Goal: Task Accomplishment & Management: Use online tool/utility

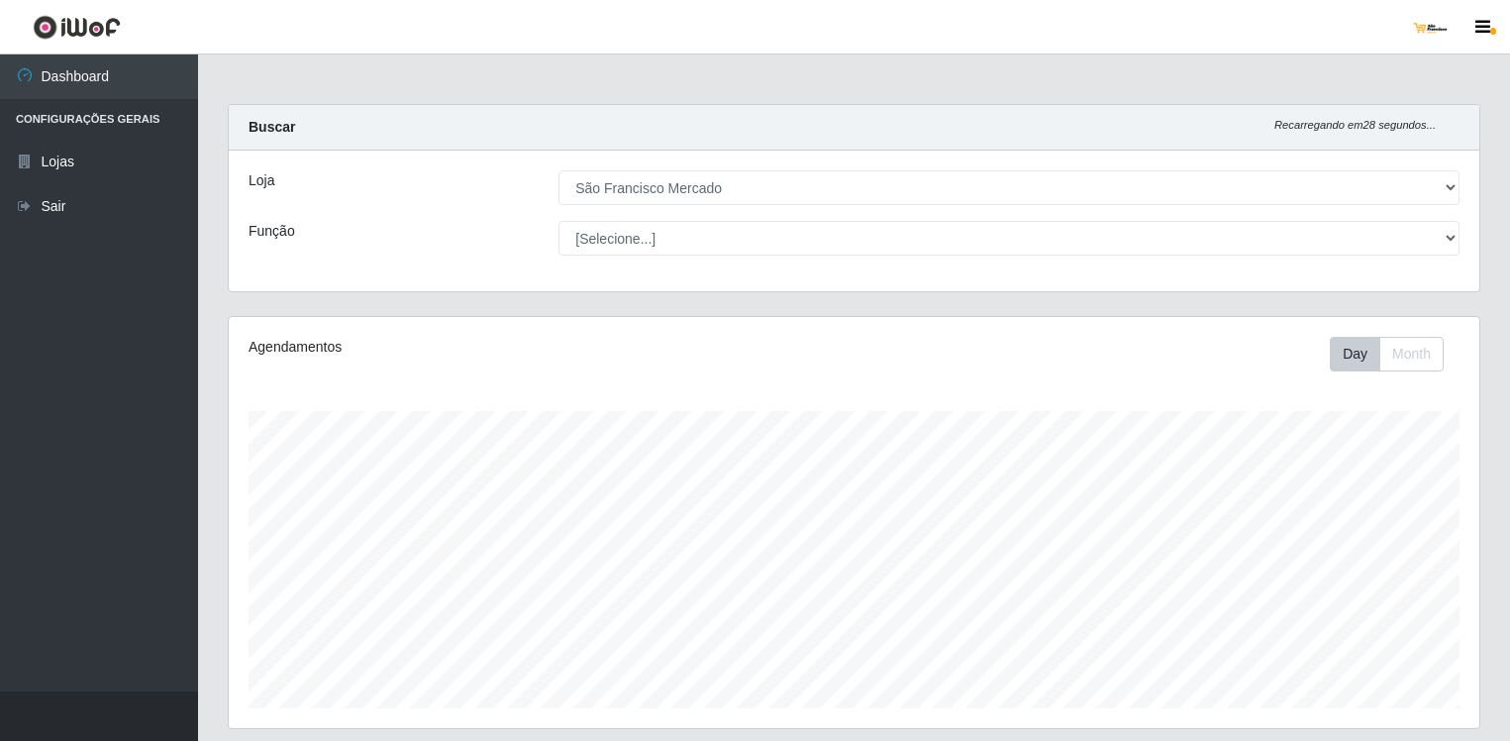
select select "168"
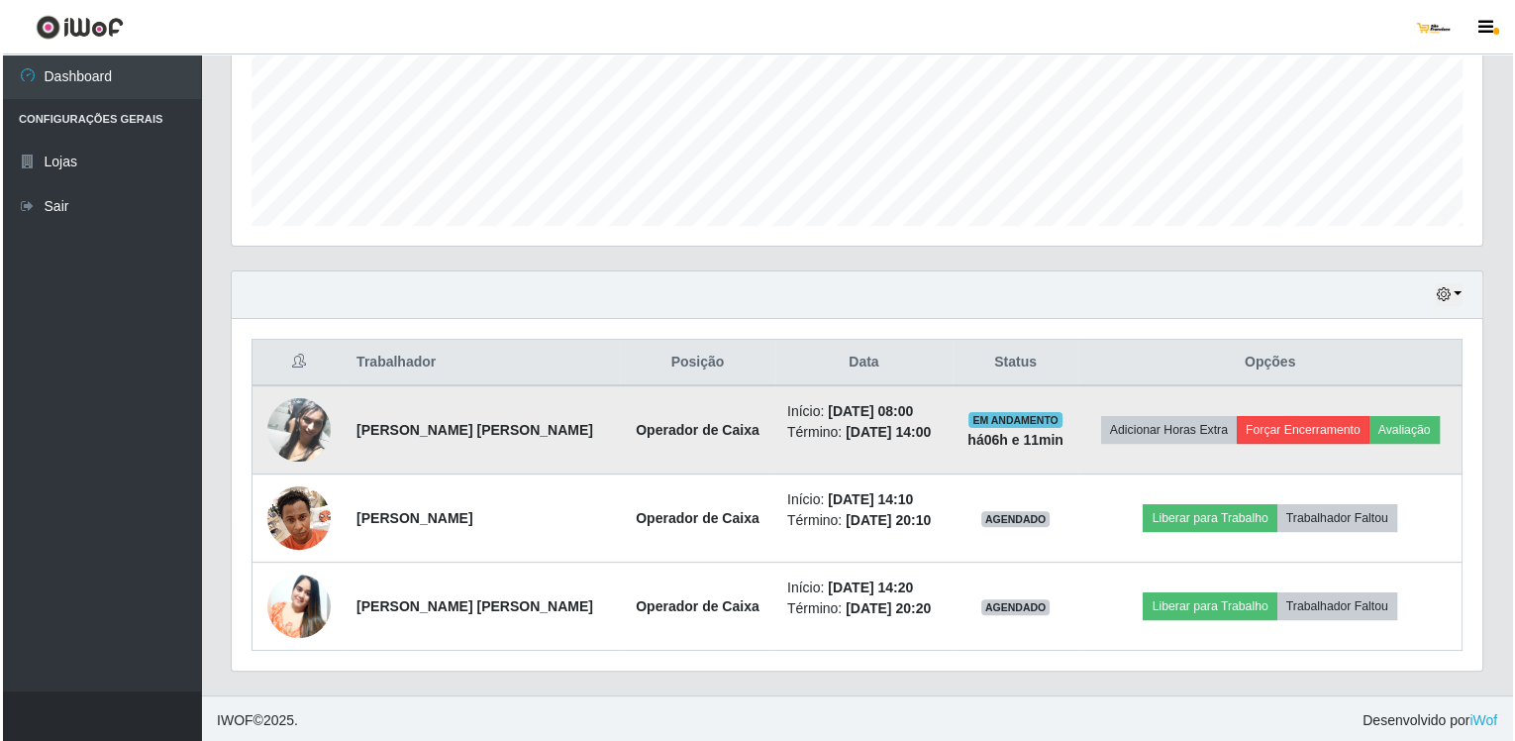
scroll to position [411, 1251]
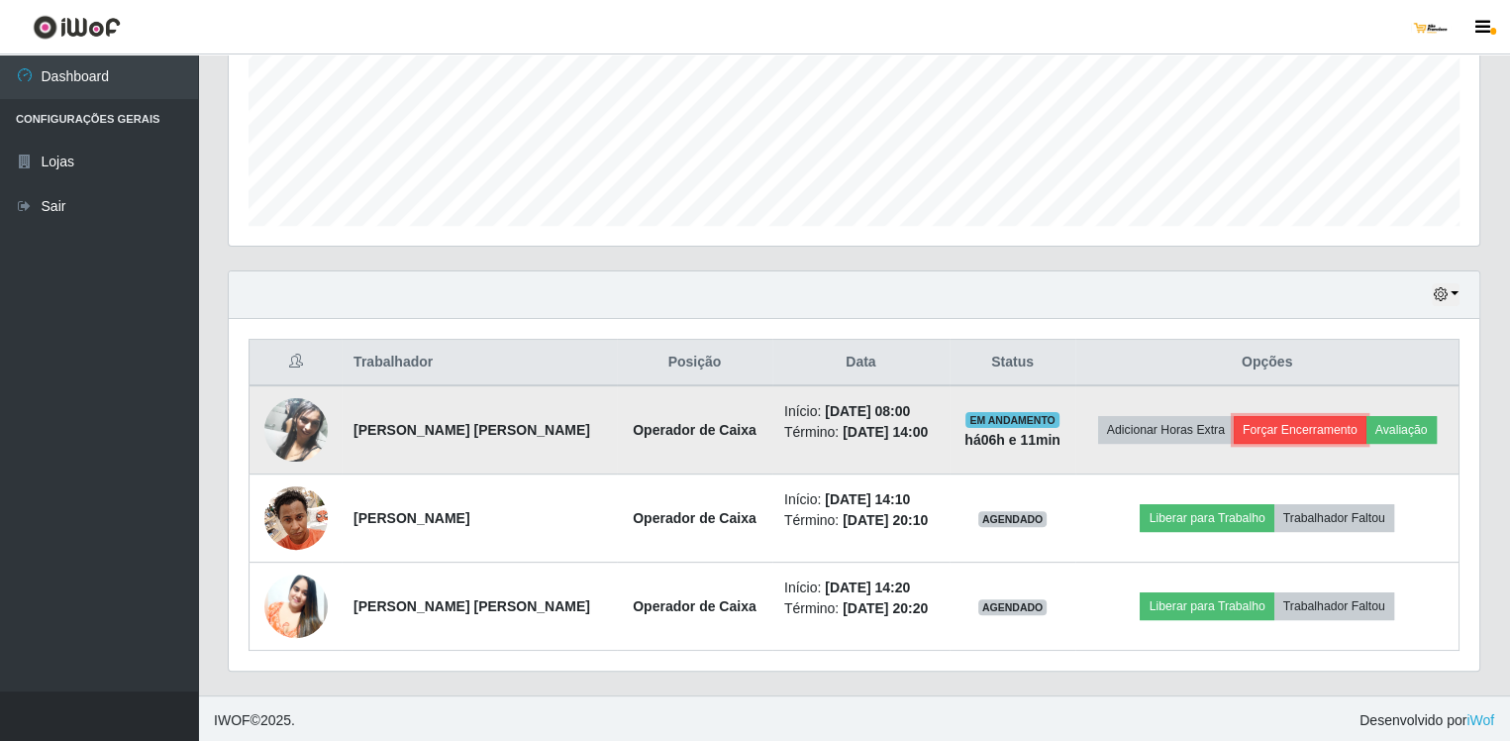
click at [1283, 435] on button "Forçar Encerramento" at bounding box center [1300, 430] width 133 height 28
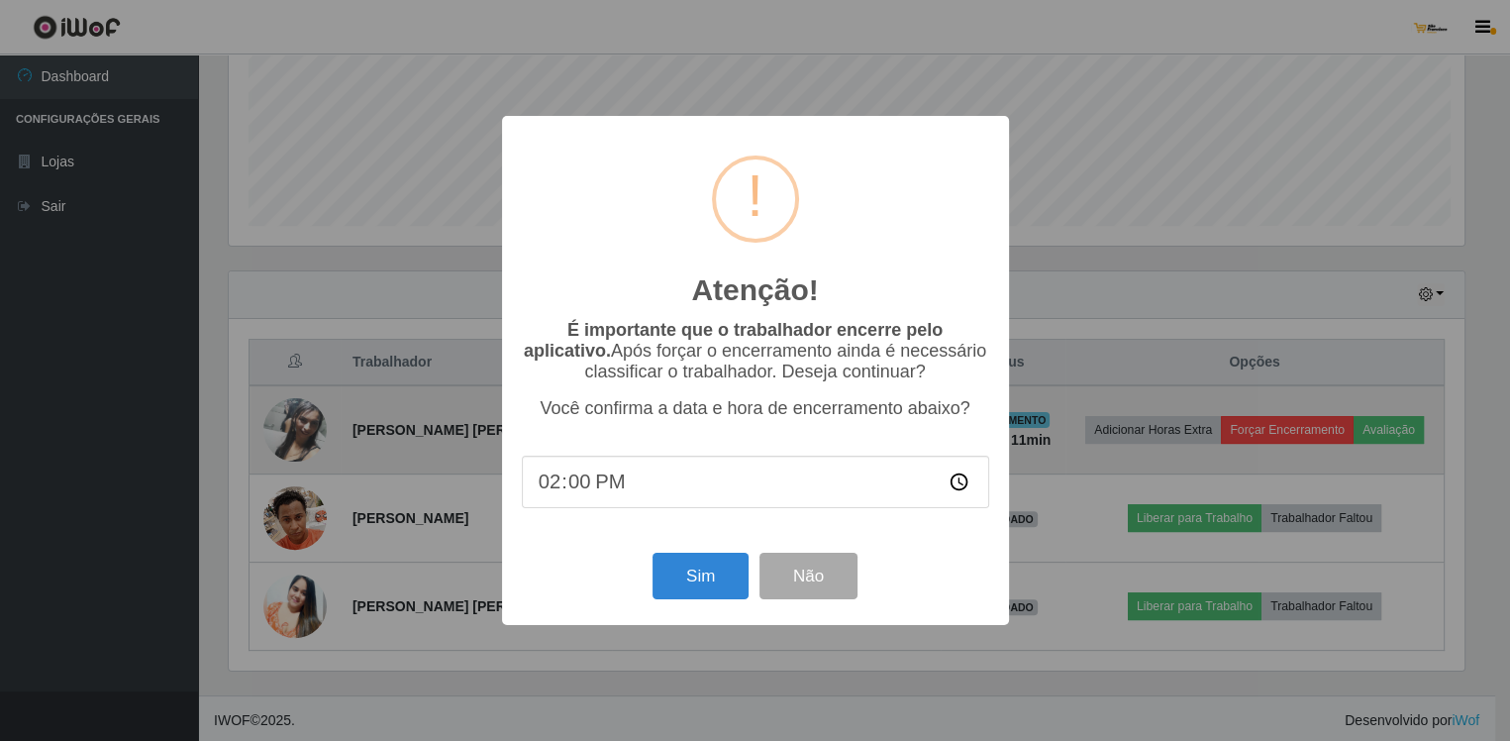
scroll to position [411, 1242]
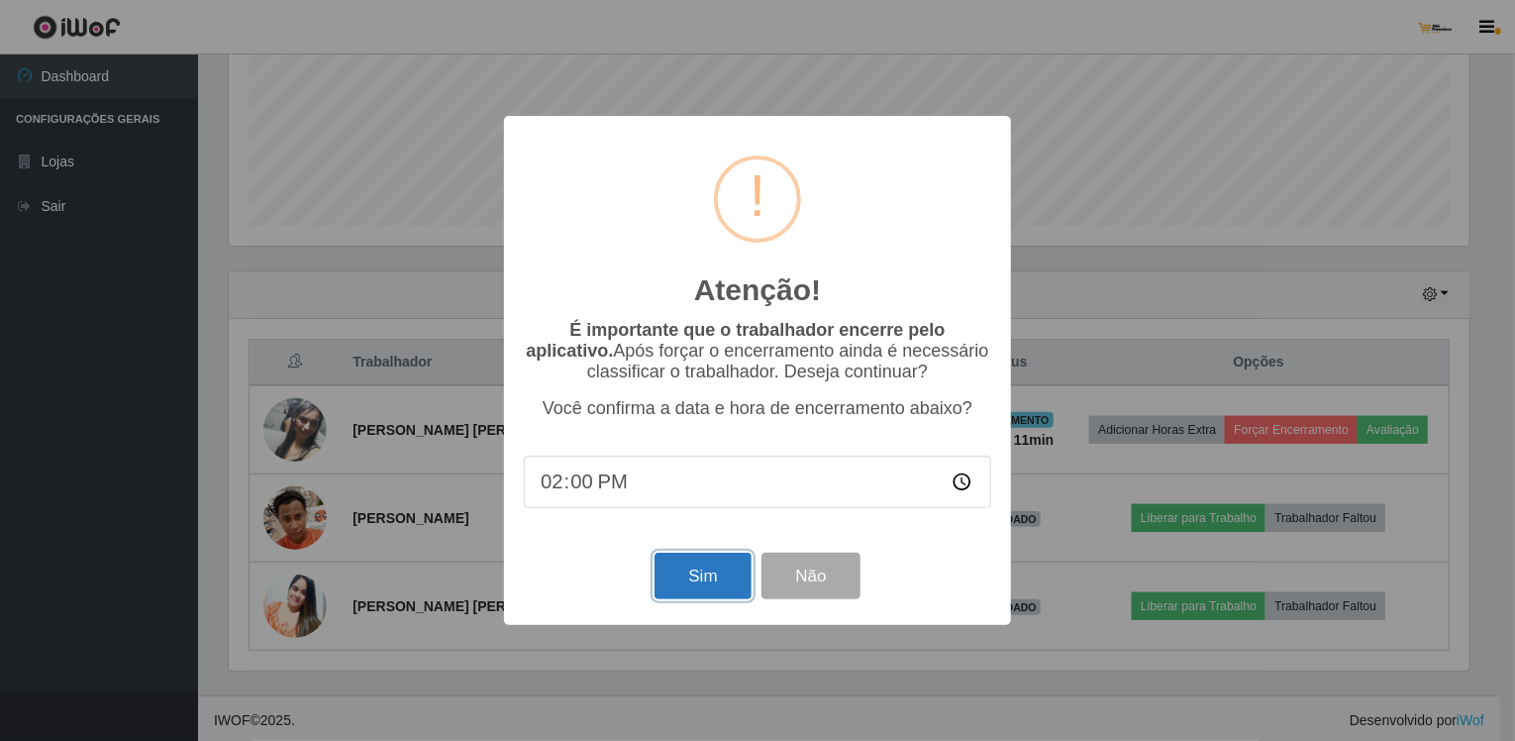
click at [709, 589] on button "Sim" at bounding box center [703, 576] width 96 height 47
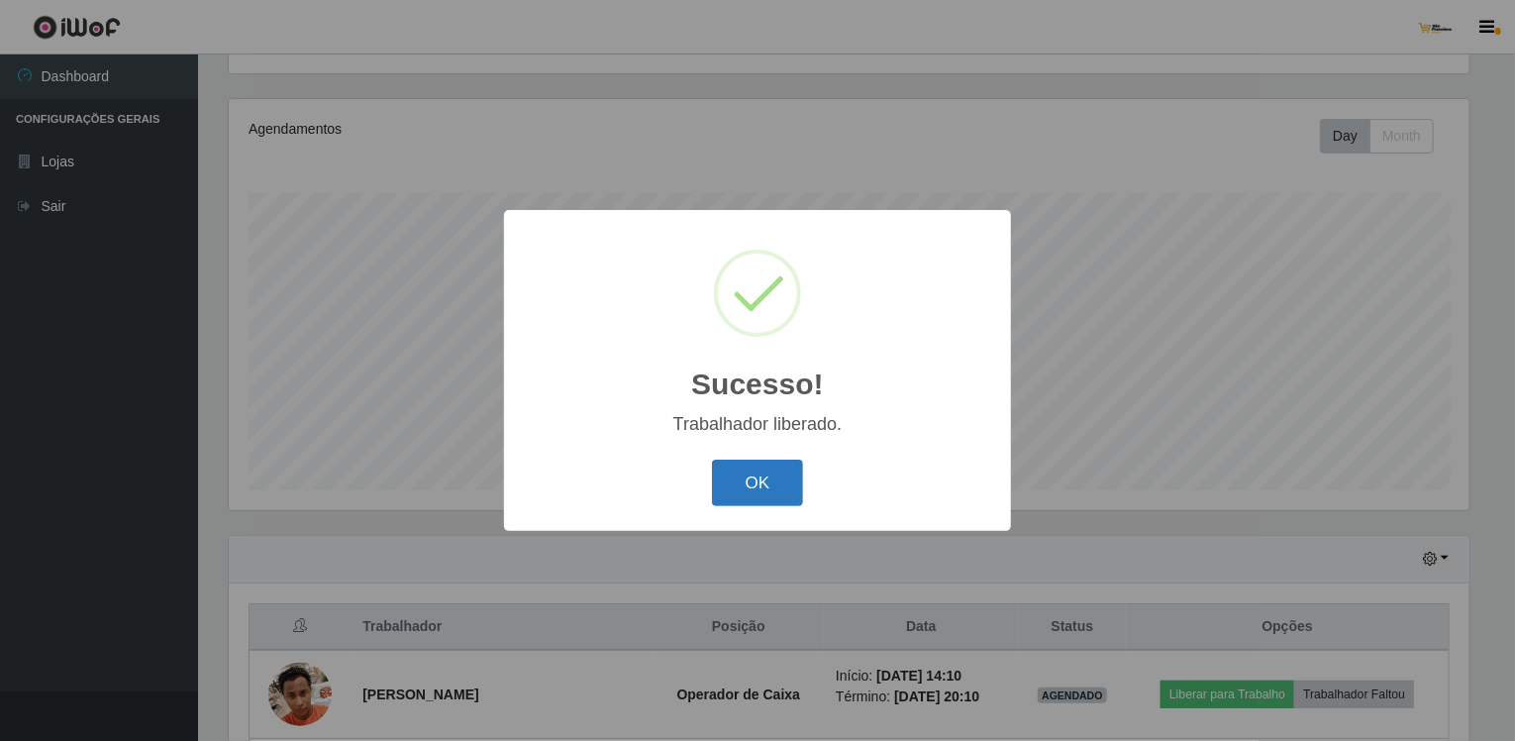
click at [768, 481] on button "OK" at bounding box center [758, 483] width 92 height 47
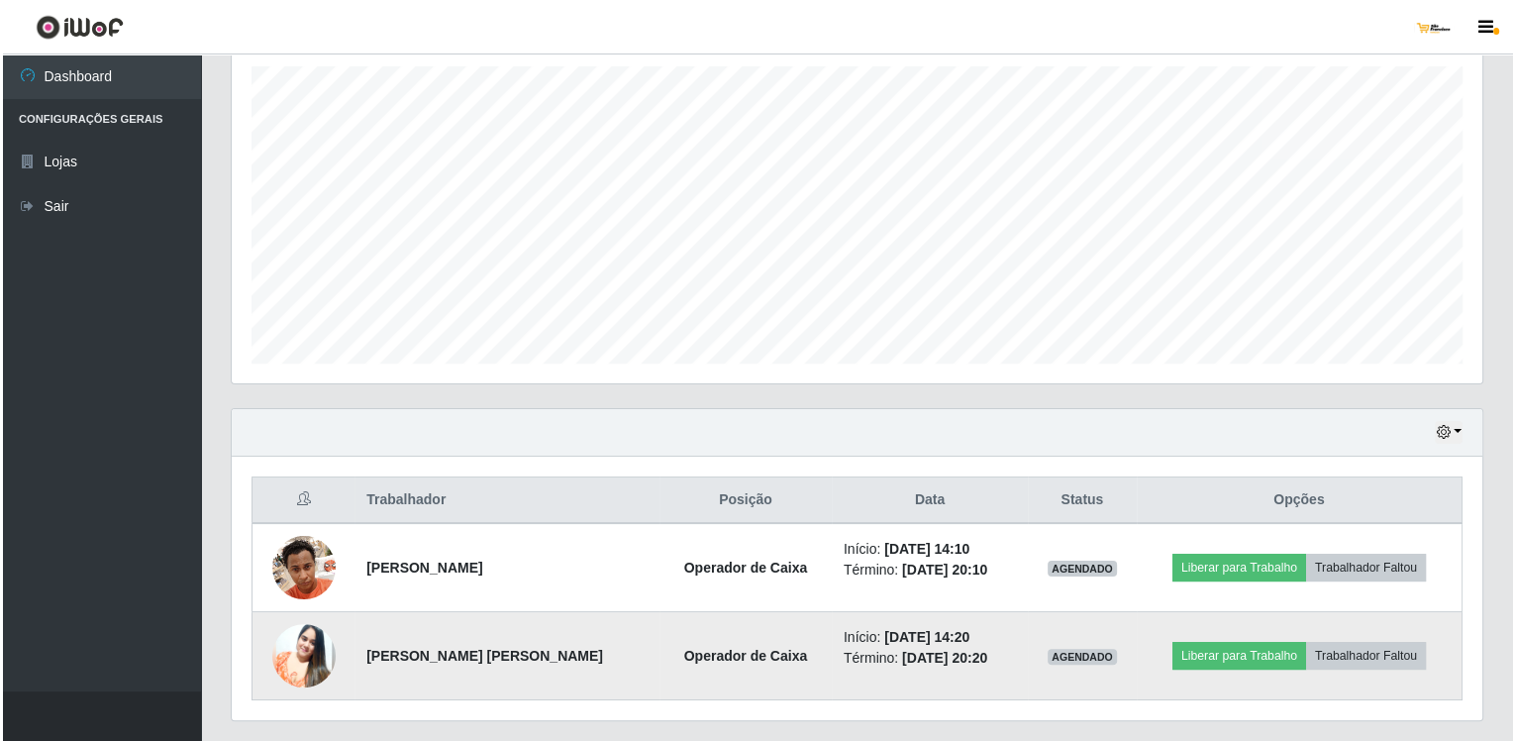
scroll to position [394, 0]
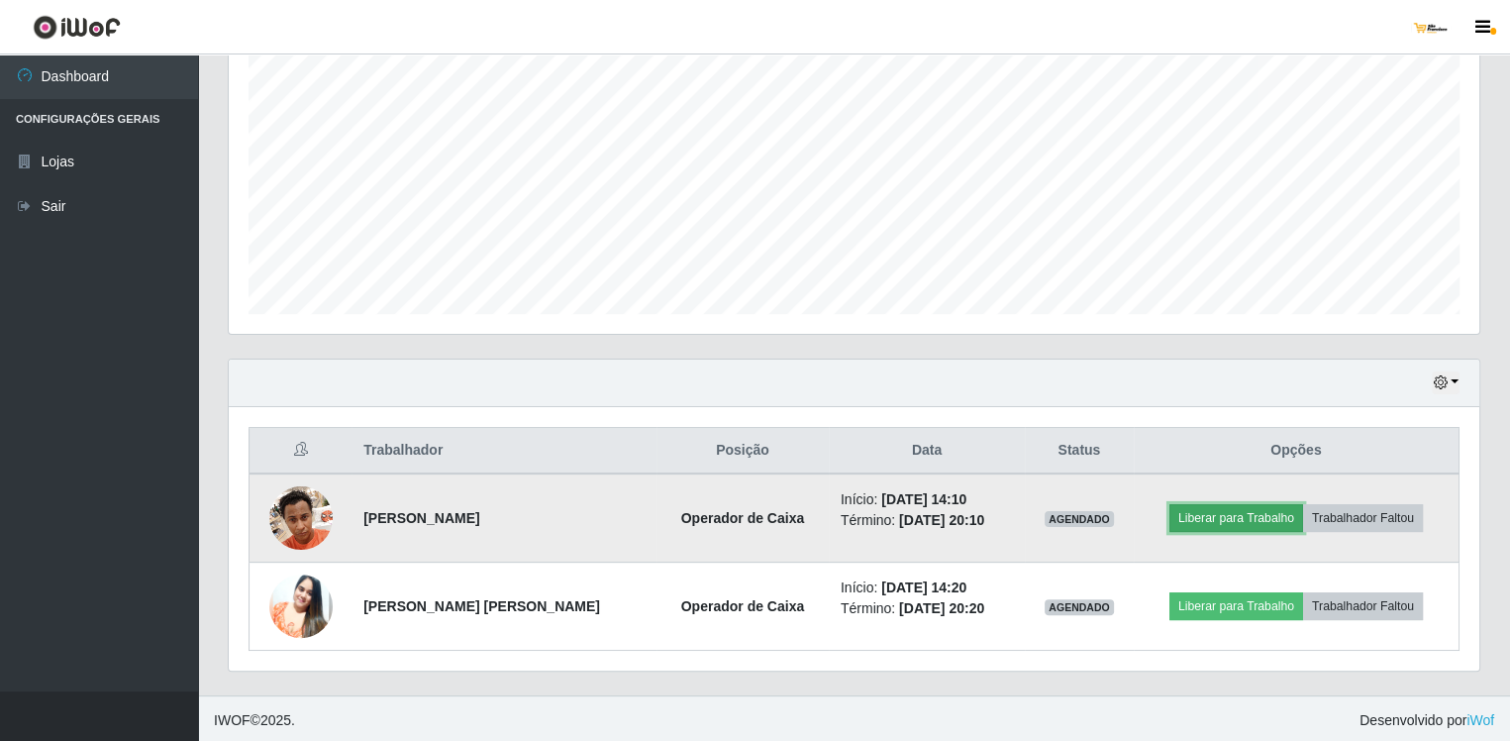
click at [1268, 508] on button "Liberar para Trabalho" at bounding box center [1237, 518] width 134 height 28
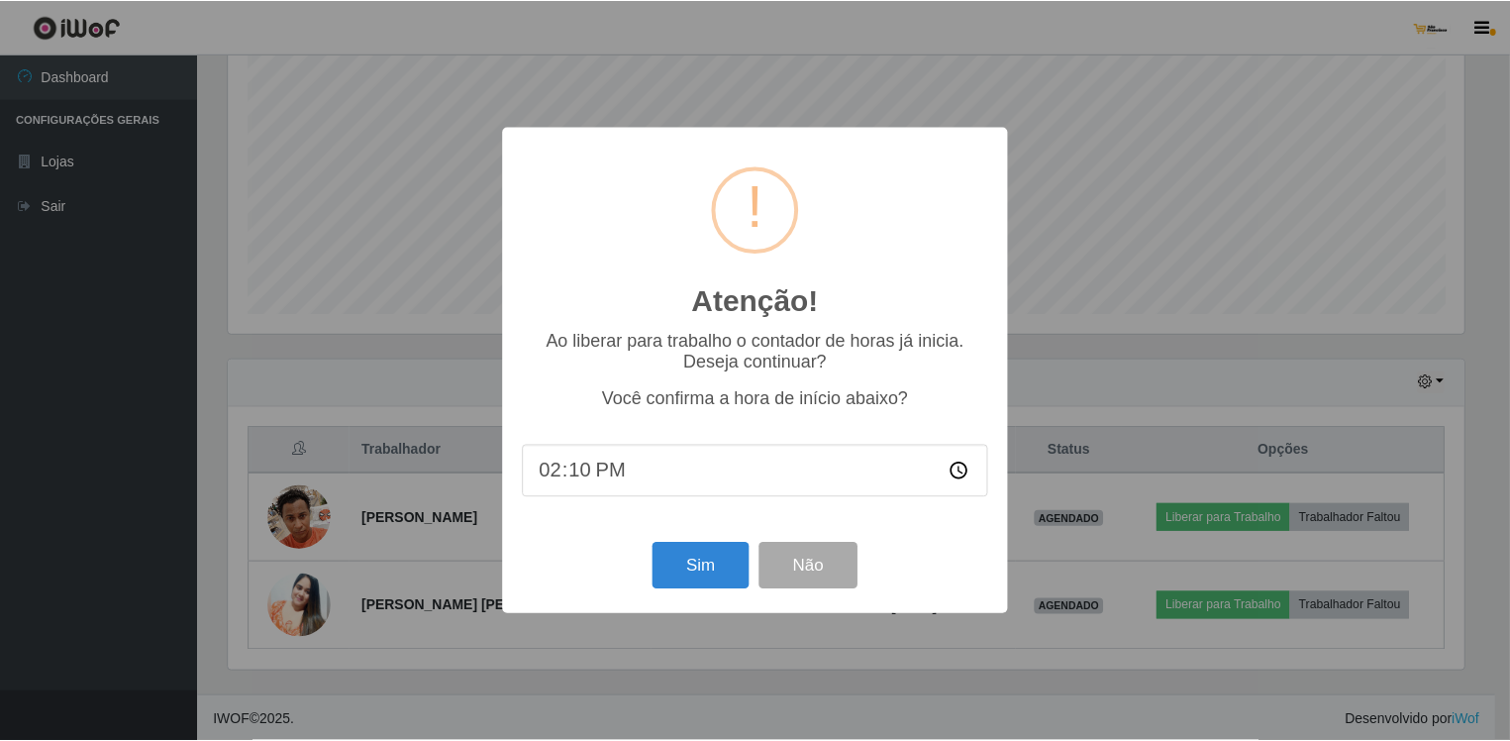
scroll to position [411, 1242]
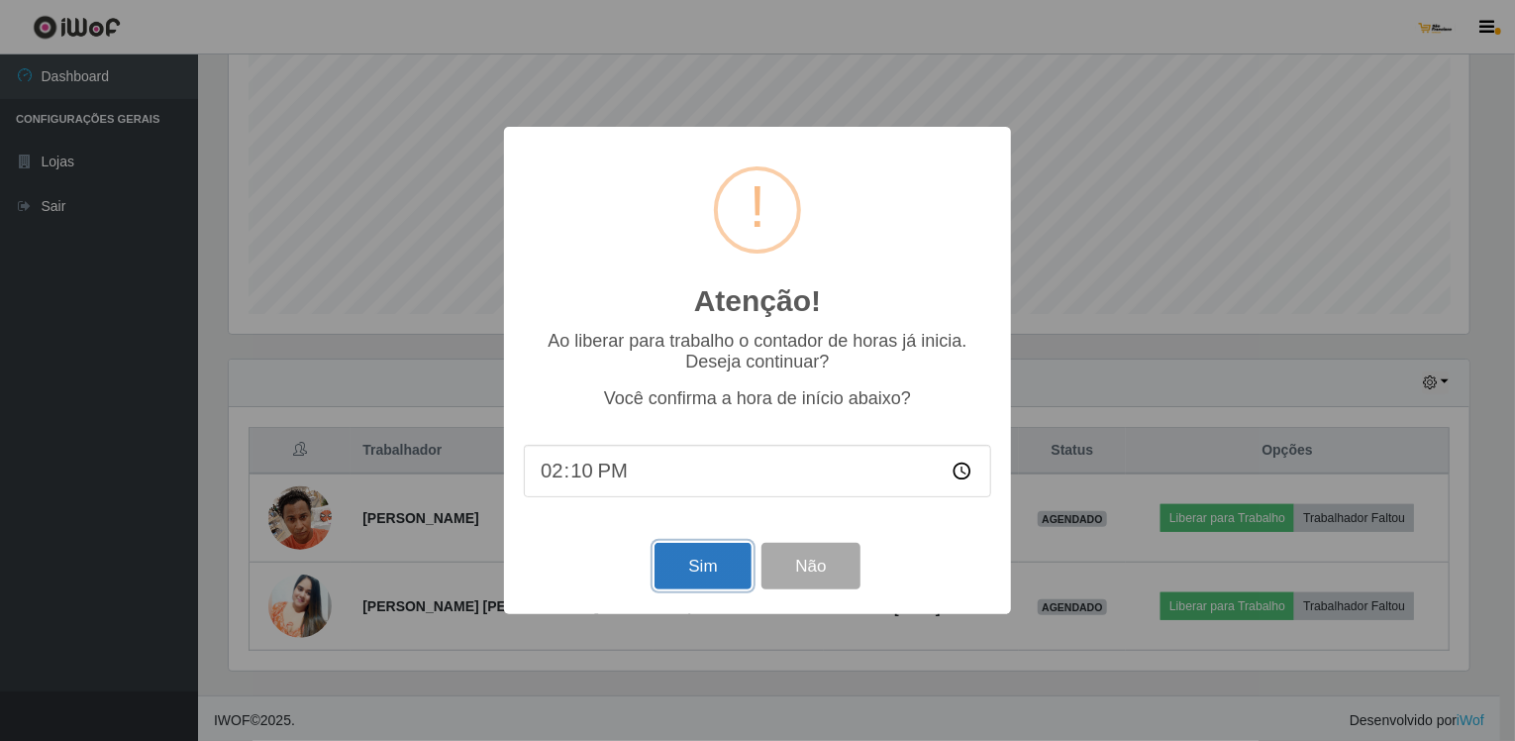
click at [708, 554] on button "Sim" at bounding box center [703, 566] width 96 height 47
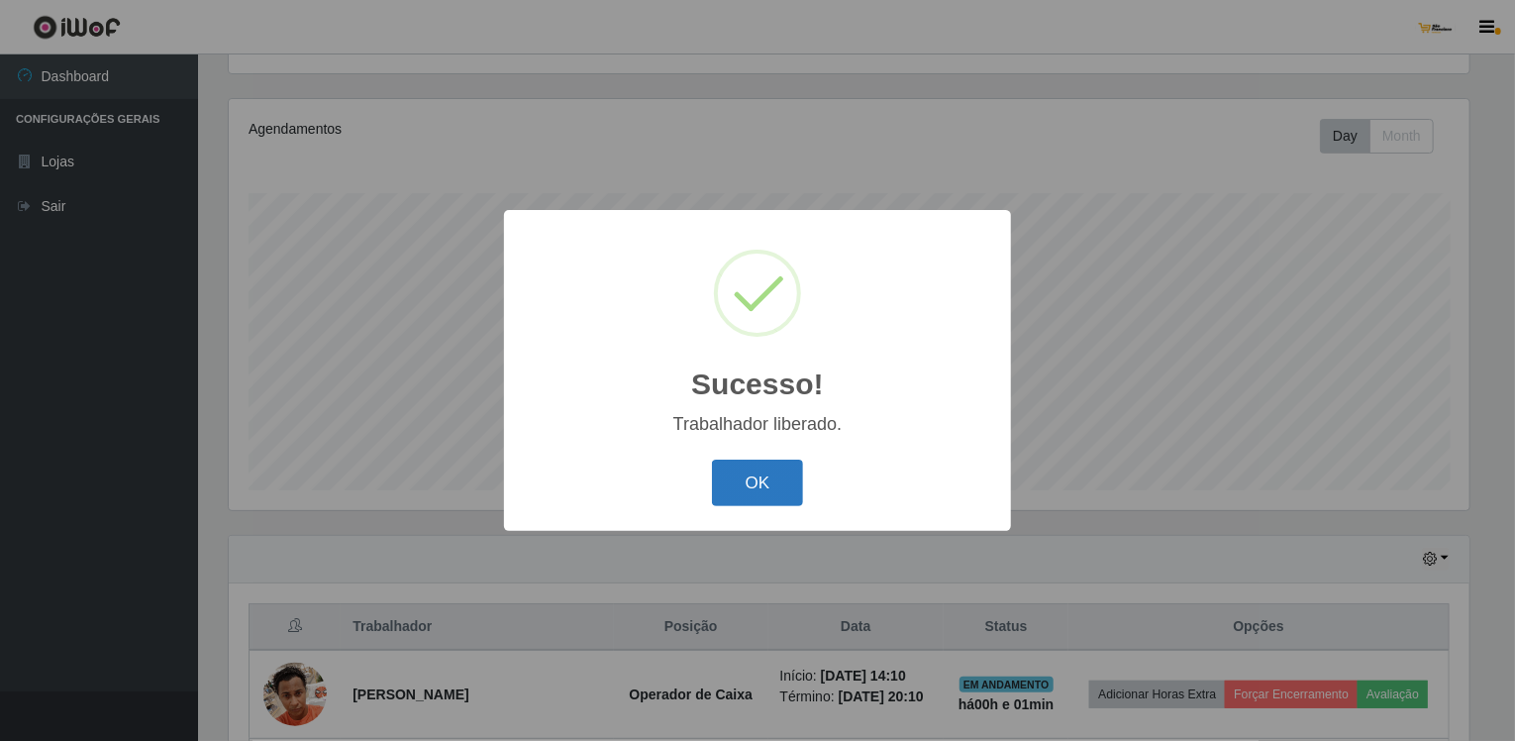
click at [762, 477] on button "OK" at bounding box center [758, 483] width 92 height 47
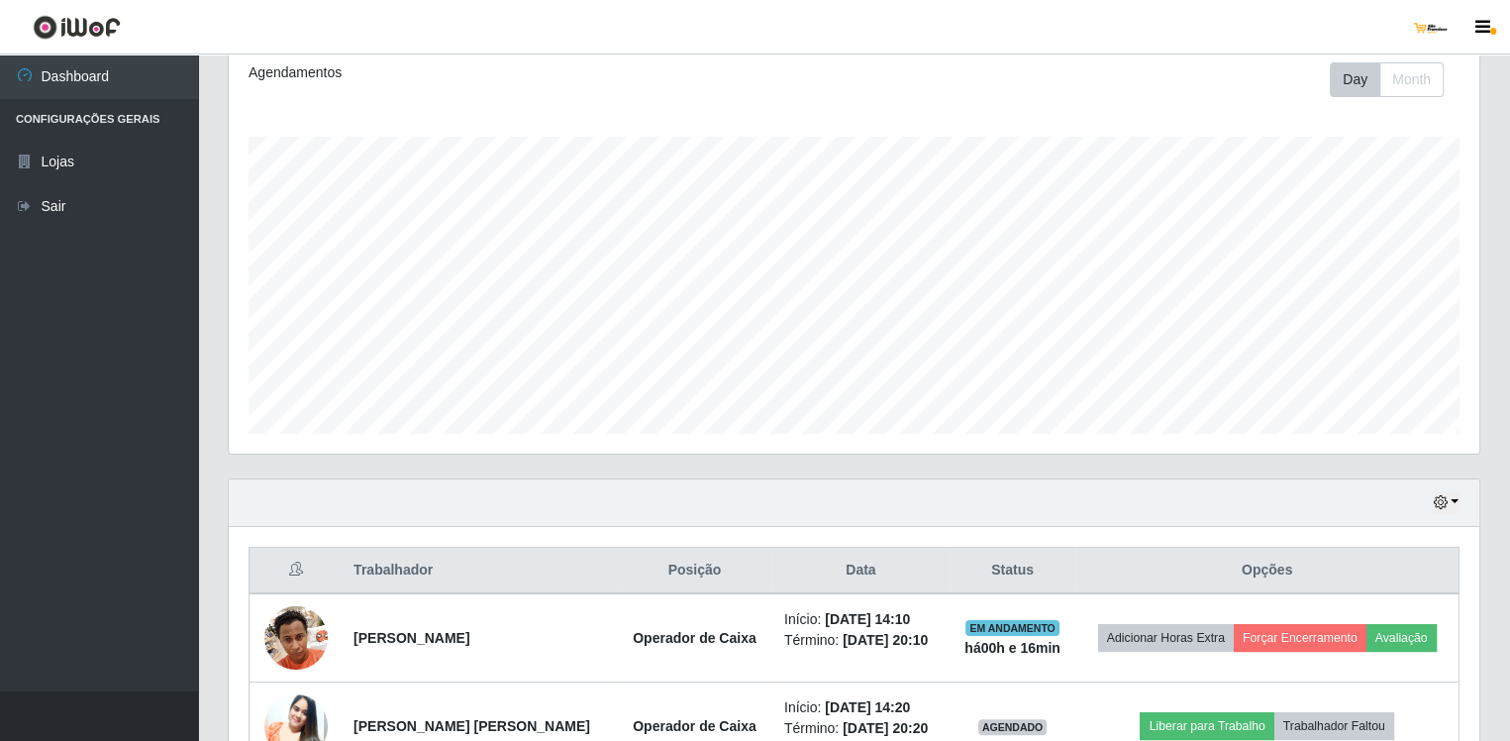
scroll to position [394, 0]
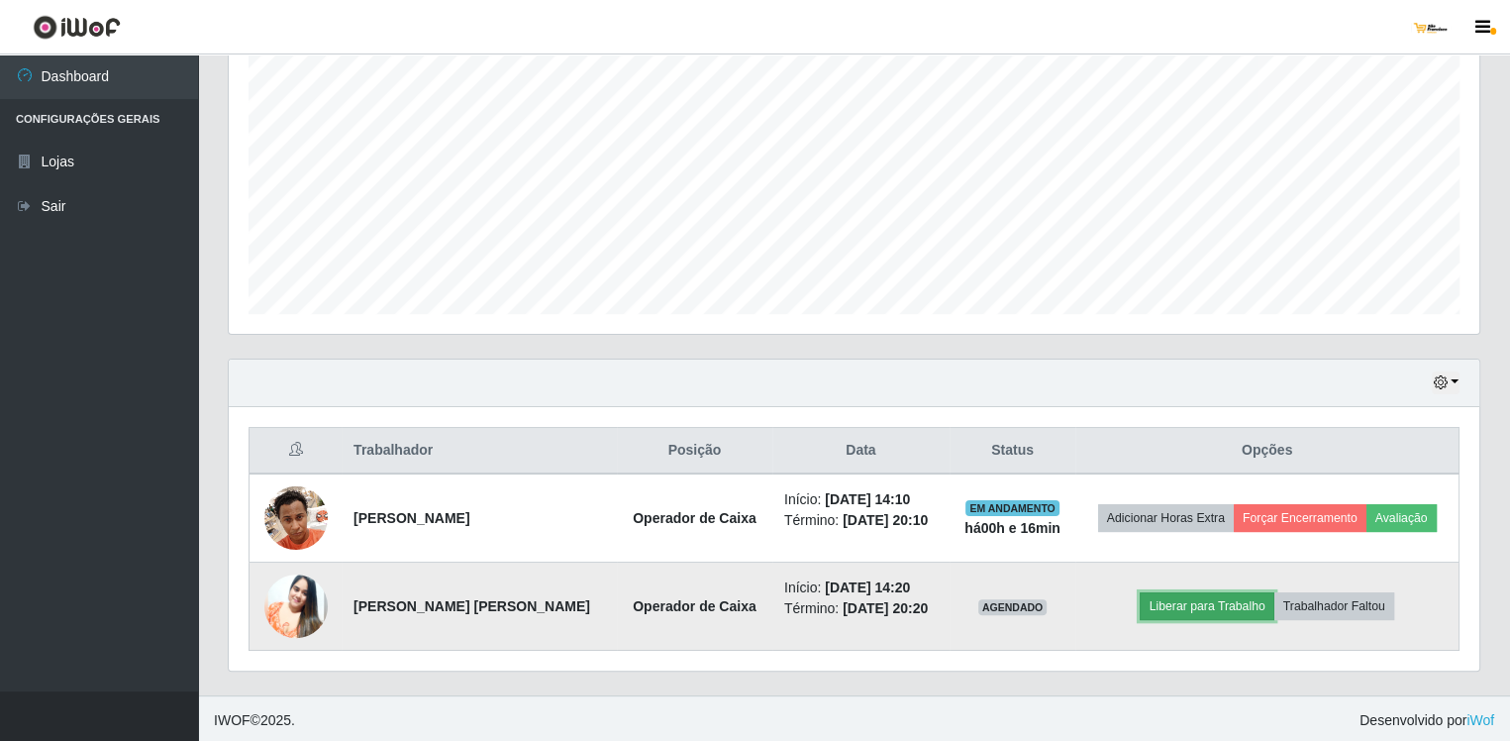
click at [1202, 598] on button "Liberar para Trabalho" at bounding box center [1207, 606] width 134 height 28
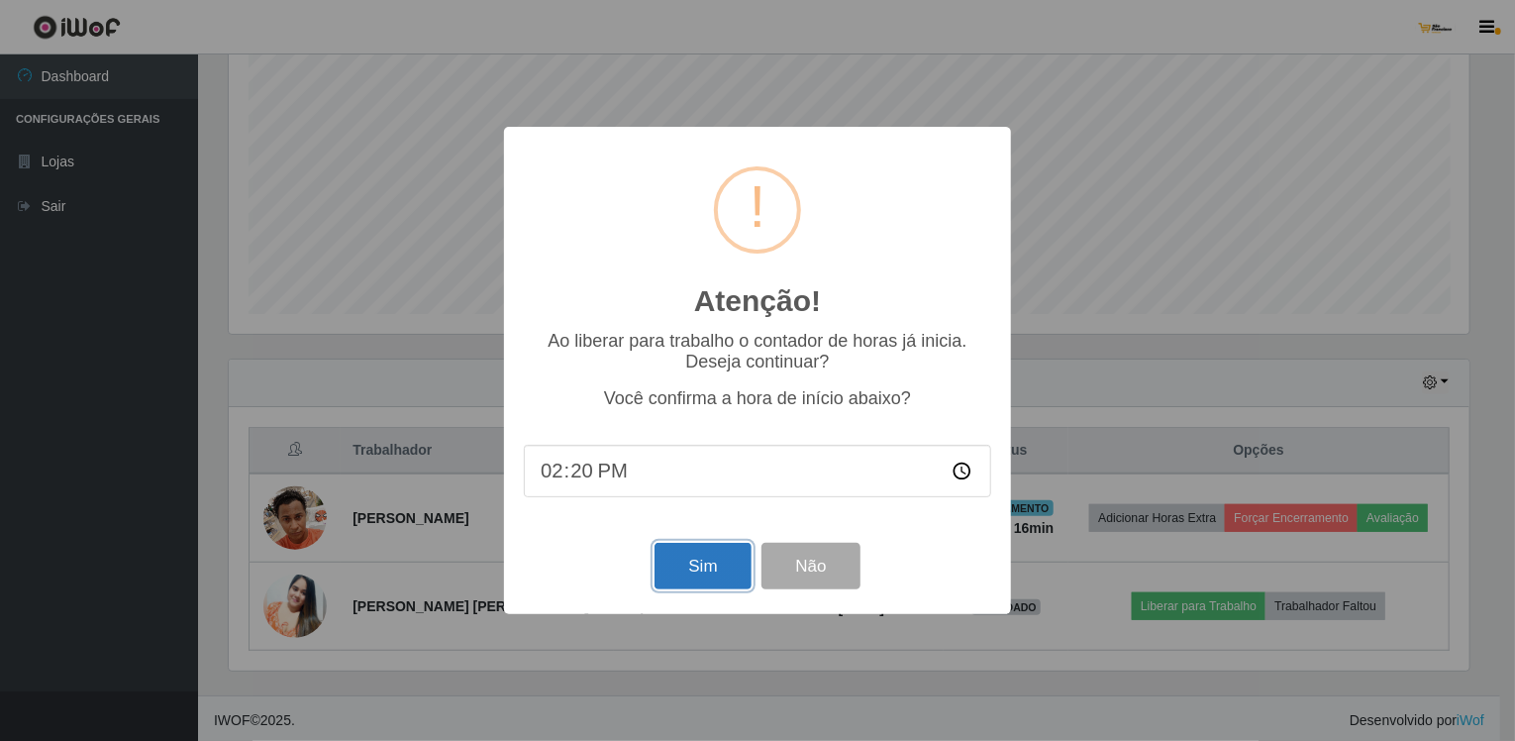
click at [679, 562] on button "Sim" at bounding box center [703, 566] width 96 height 47
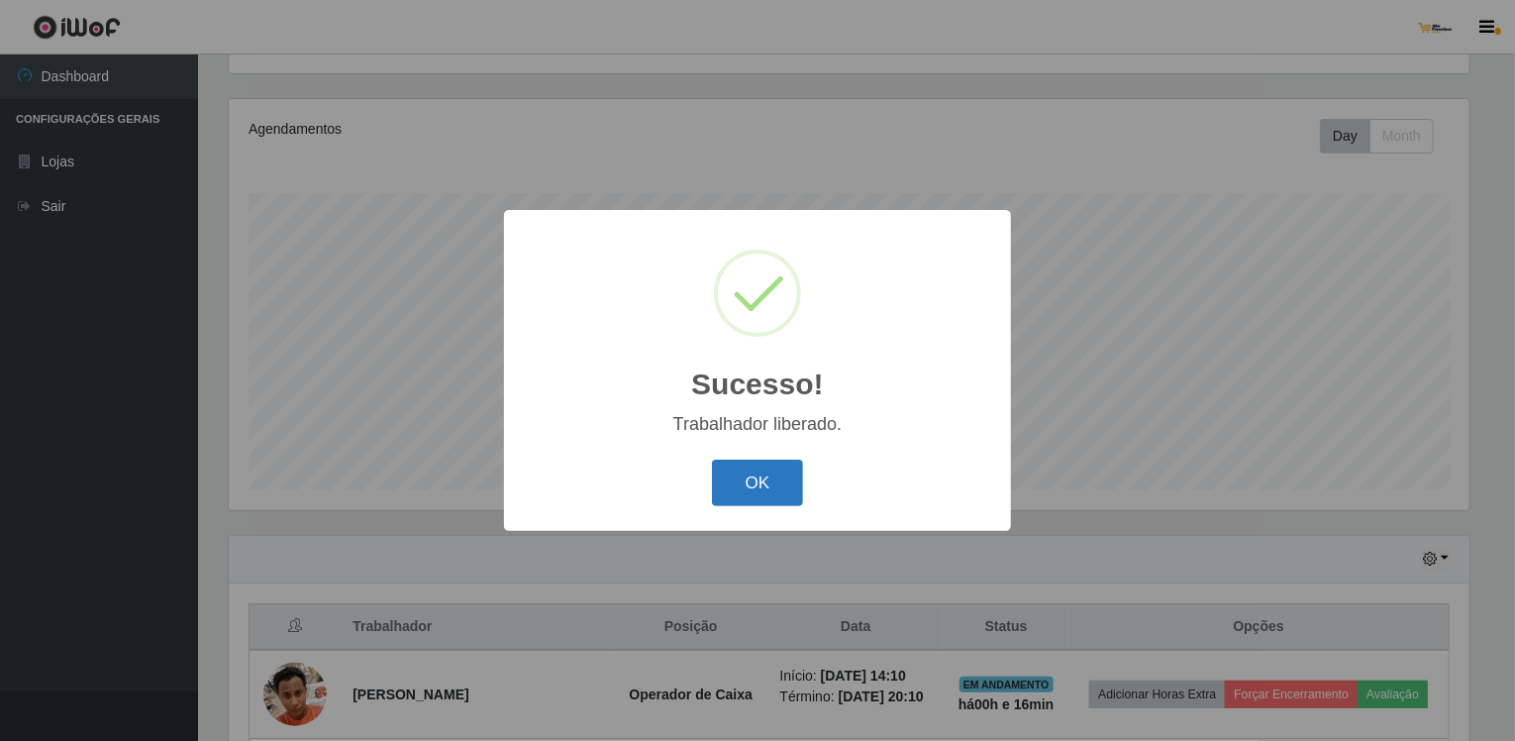
click at [774, 494] on button "OK" at bounding box center [758, 483] width 92 height 47
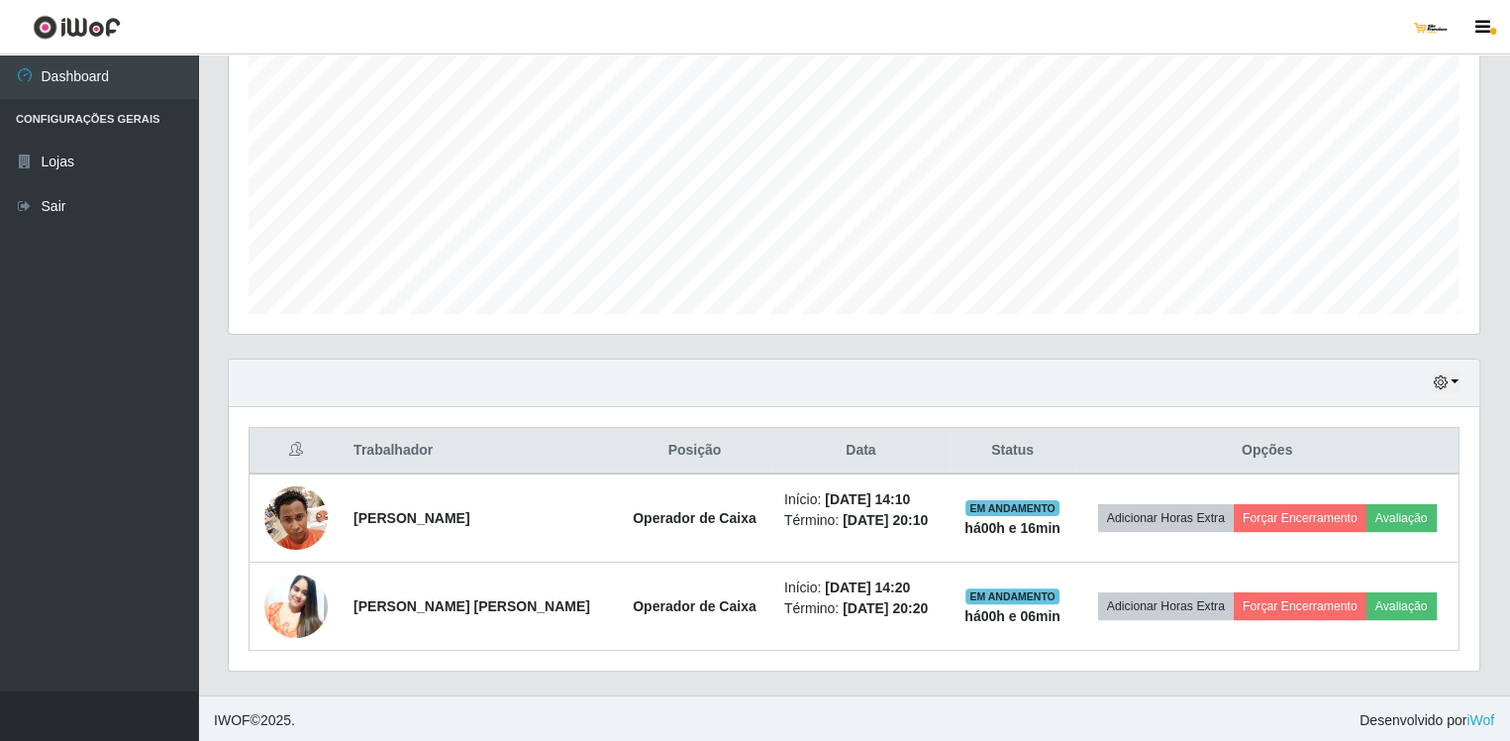
scroll to position [0, 0]
